Goal: Browse casually

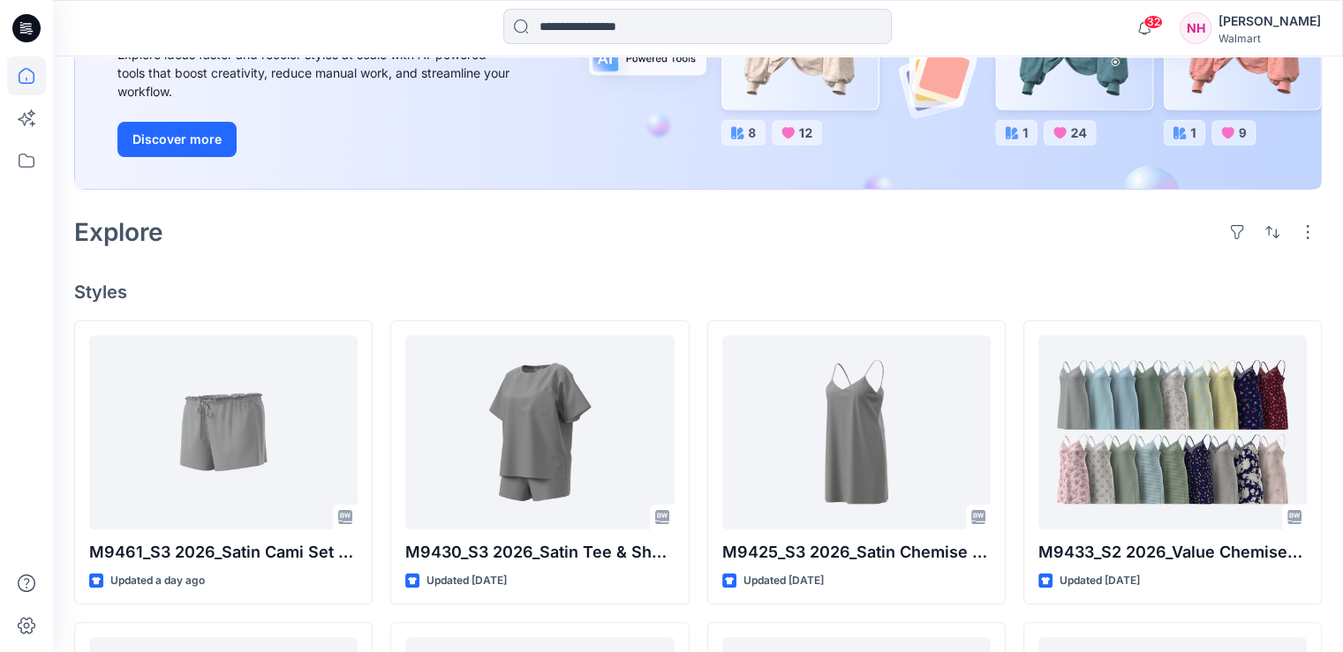
scroll to position [530, 0]
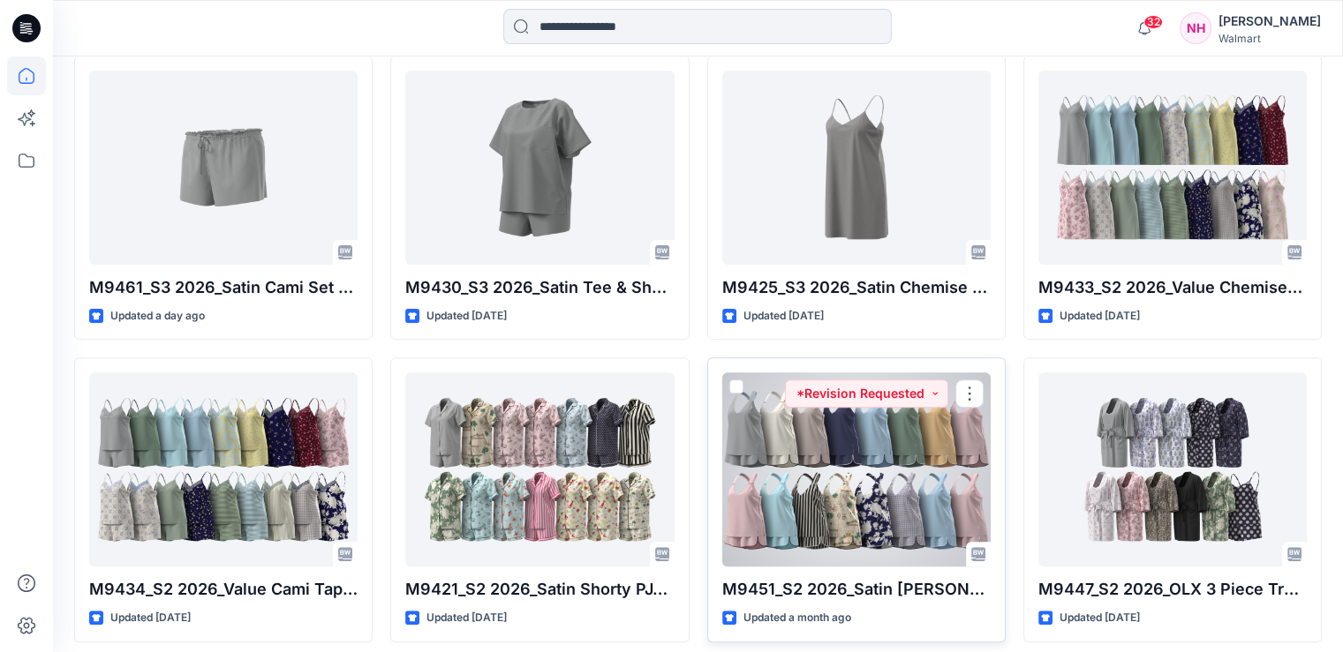
click at [873, 437] on div at bounding box center [856, 470] width 268 height 194
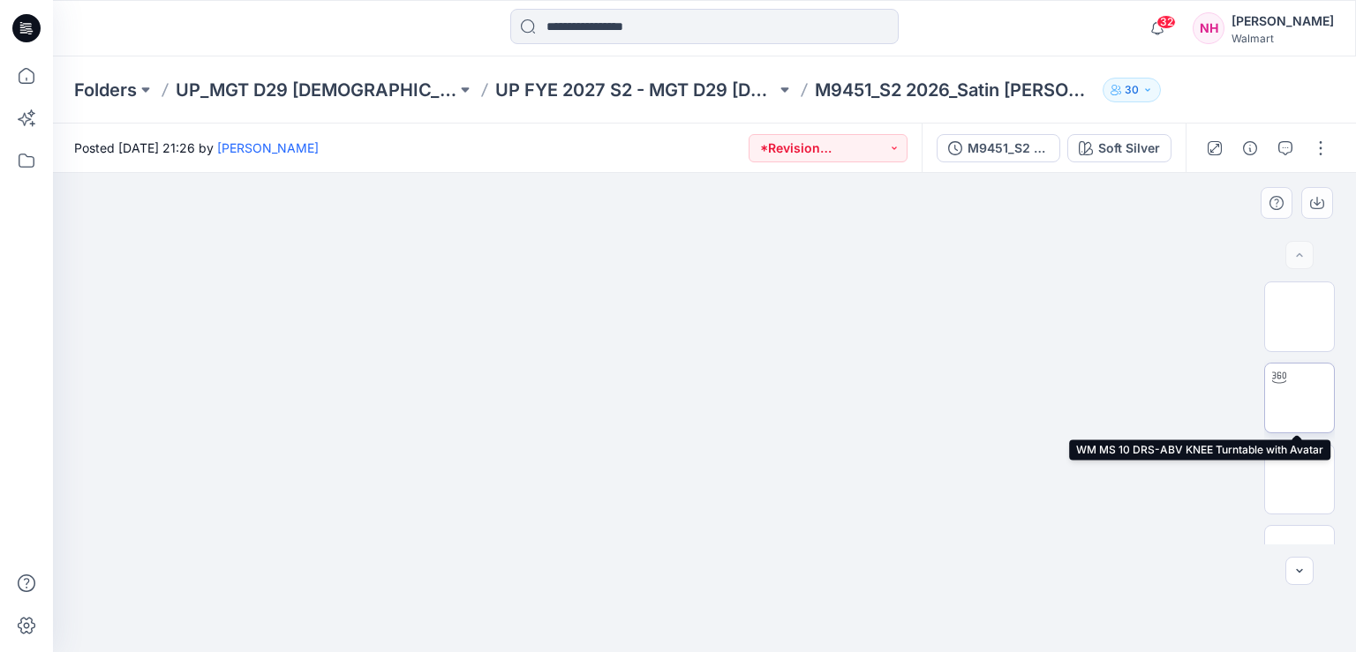
click at [1299, 398] on img at bounding box center [1299, 398] width 0 height 0
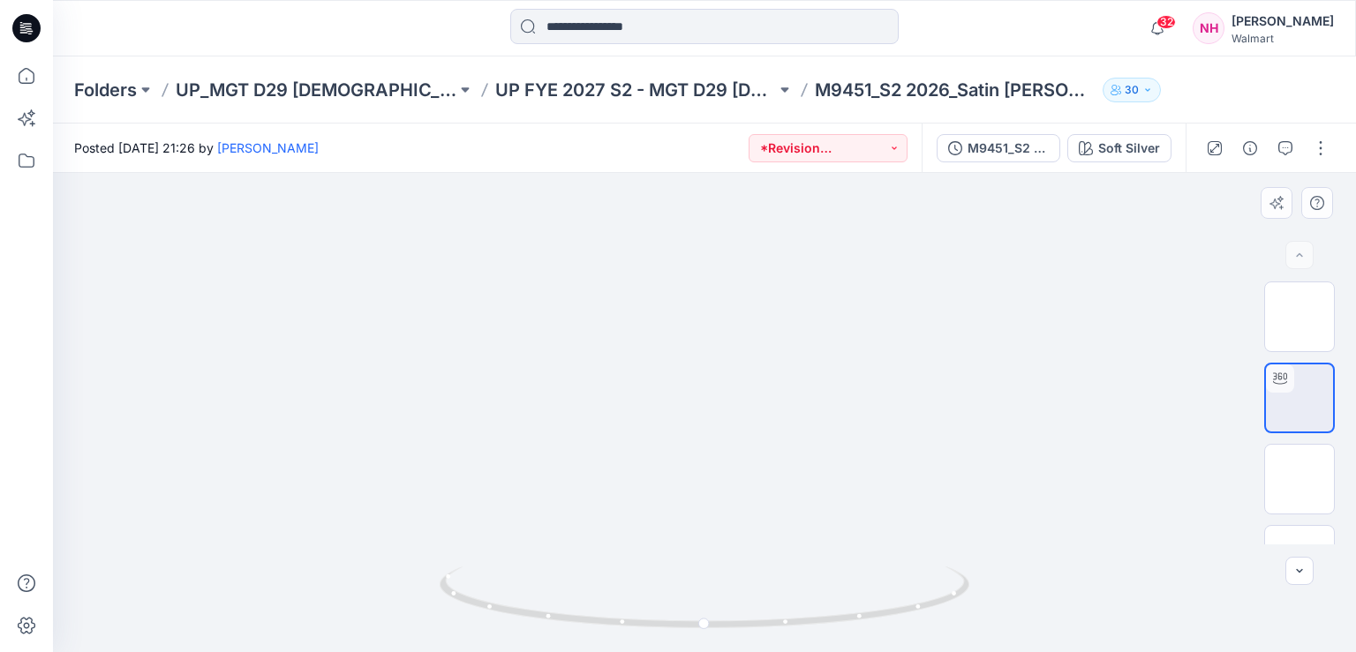
click at [904, 9] on img at bounding box center [704, 9] width 808 height 0
drag, startPoint x: 709, startPoint y: 629, endPoint x: 834, endPoint y: 621, distance: 125.6
click at [834, 621] on icon at bounding box center [707, 600] width 534 height 66
drag, startPoint x: 826, startPoint y: 621, endPoint x: 787, endPoint y: 627, distance: 39.3
click at [786, 633] on icon at bounding box center [707, 600] width 534 height 66
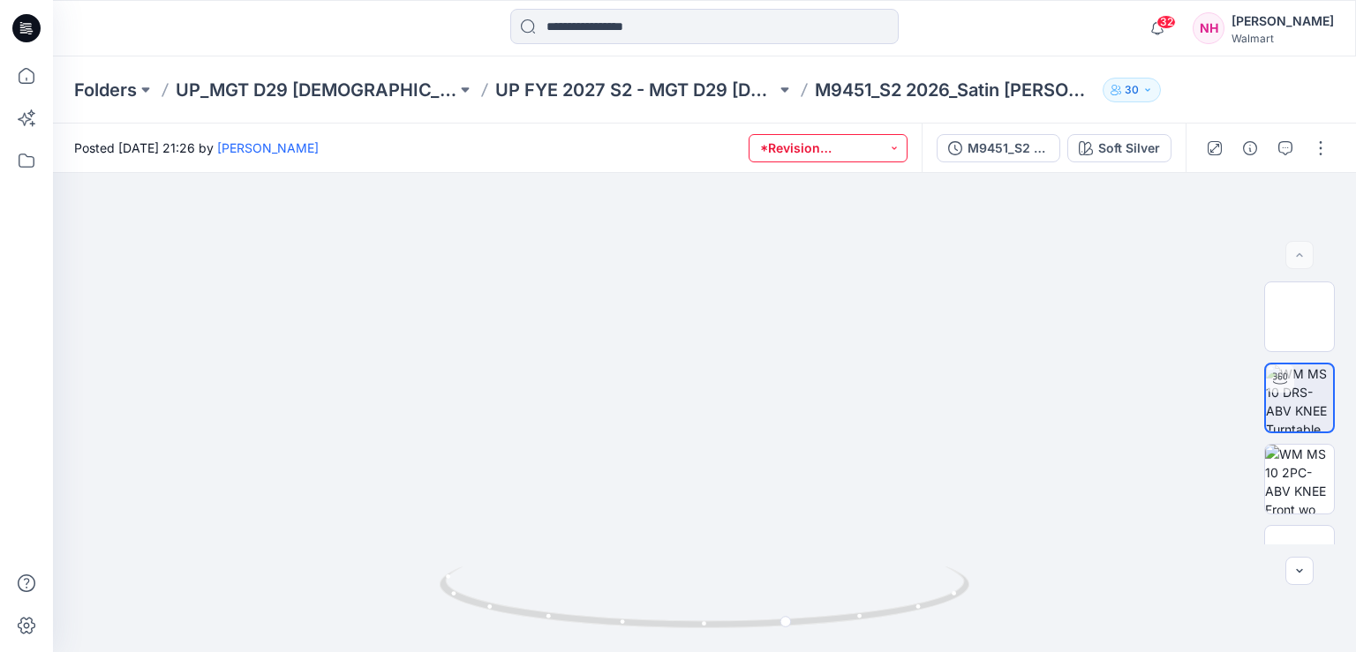
click at [896, 147] on button "*Revision Requested" at bounding box center [828, 148] width 159 height 28
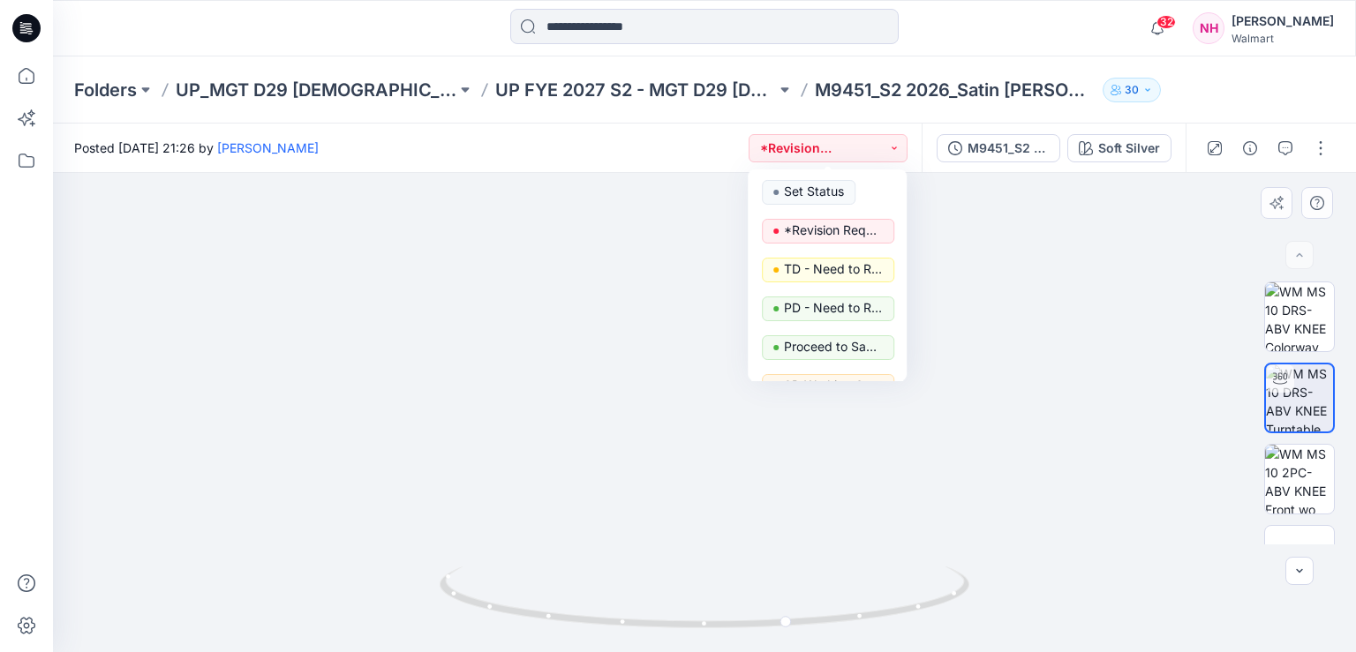
click at [996, 9] on img at bounding box center [704, 9] width 808 height 0
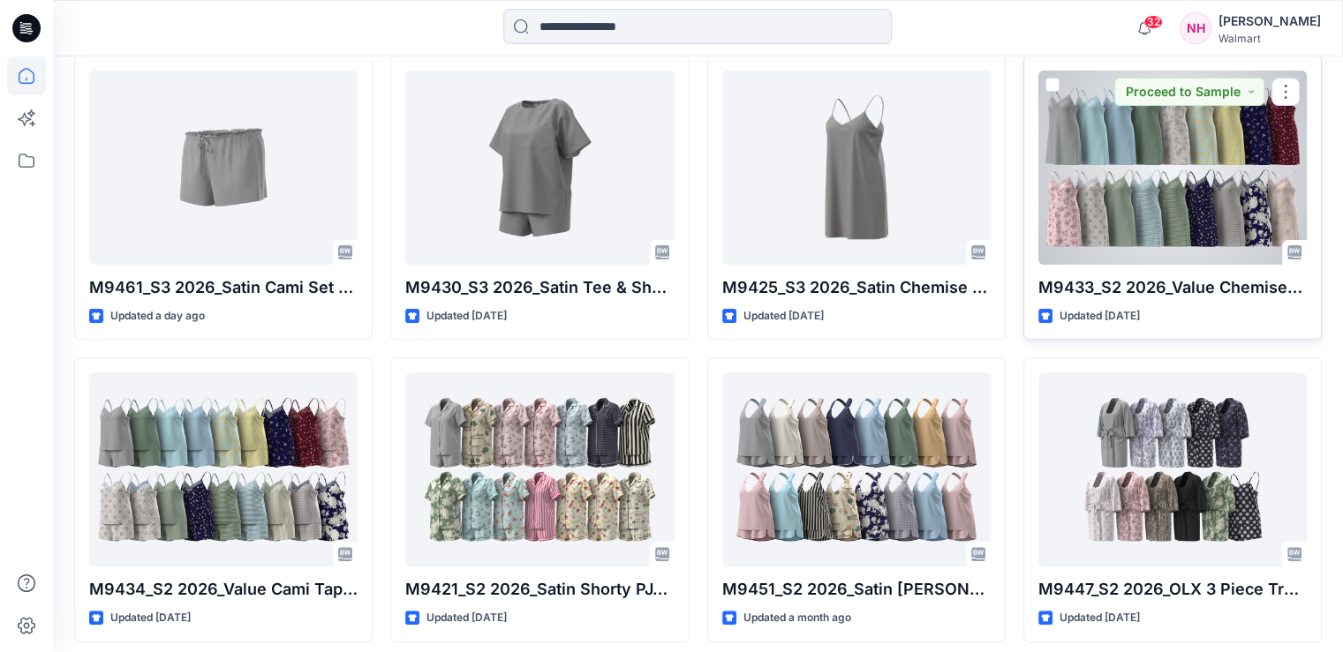
scroll to position [794, 0]
